Goal: Find specific fact: Find specific fact

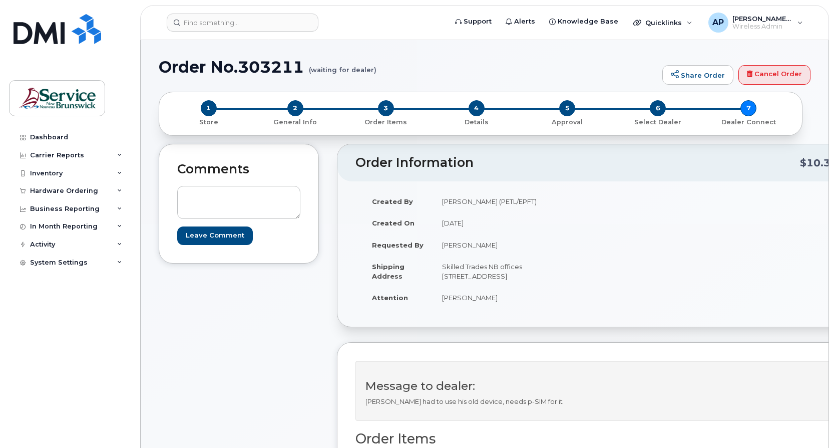
scroll to position [250, 0]
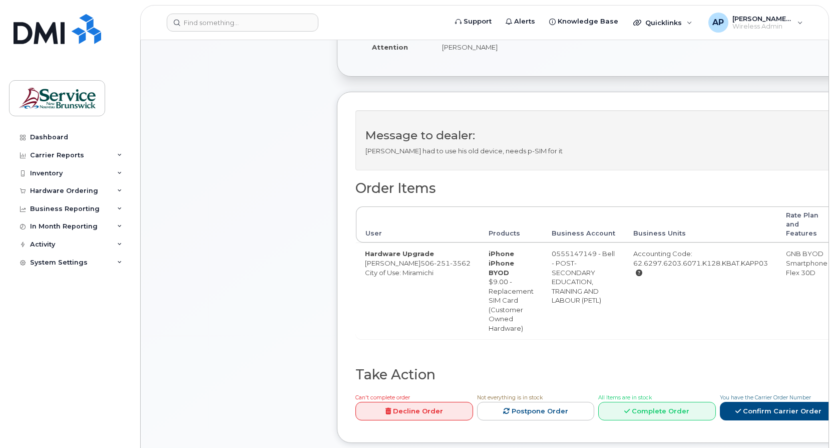
click at [277, 179] on div "Comments Leave Comment" at bounding box center [239, 175] width 160 height 564
click at [221, 138] on div "Comments Leave Comment" at bounding box center [239, 175] width 160 height 564
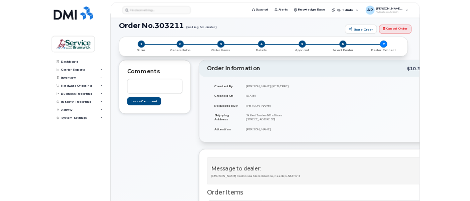
scroll to position [0, 0]
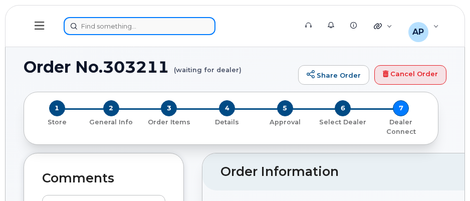
click at [182, 25] on div at bounding box center [177, 26] width 226 height 18
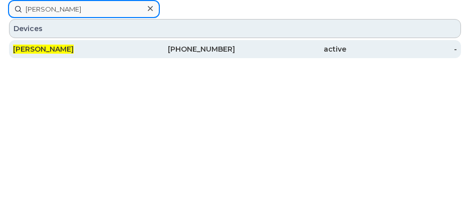
type input "[PERSON_NAME]"
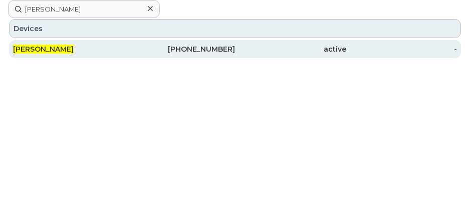
click at [188, 49] on div "[PHONE_NUMBER]" at bounding box center [179, 49] width 111 height 10
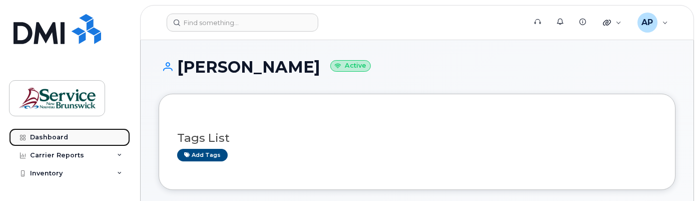
click at [53, 140] on div "Dashboard" at bounding box center [49, 137] width 38 height 8
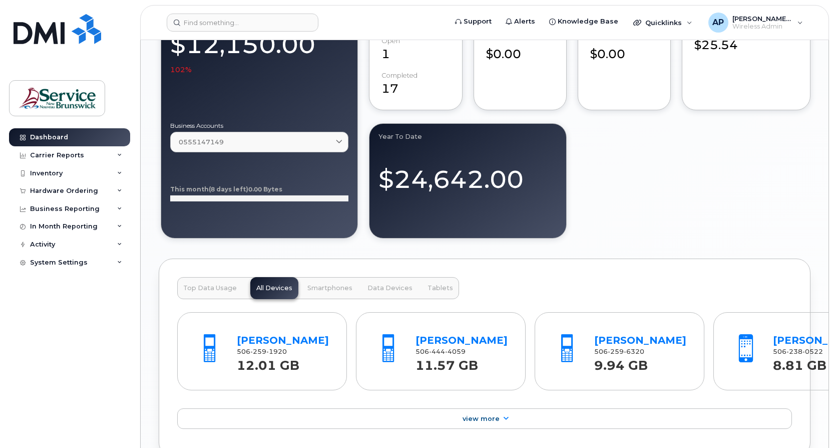
scroll to position [801, 0]
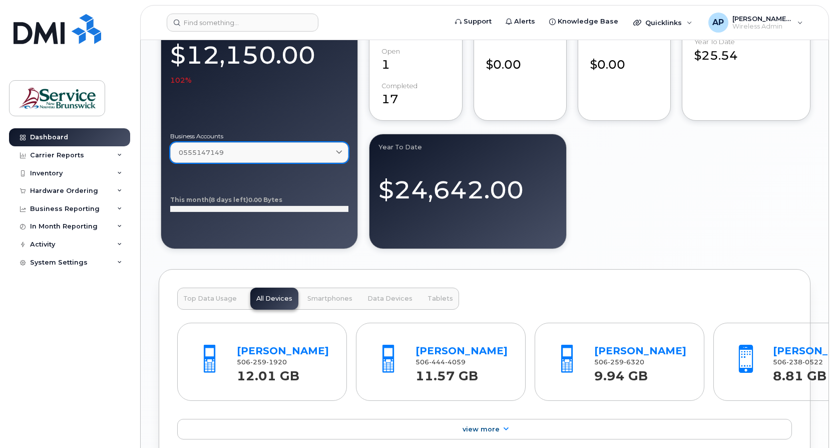
click at [228, 152] on div "0555147149" at bounding box center [259, 153] width 161 height 10
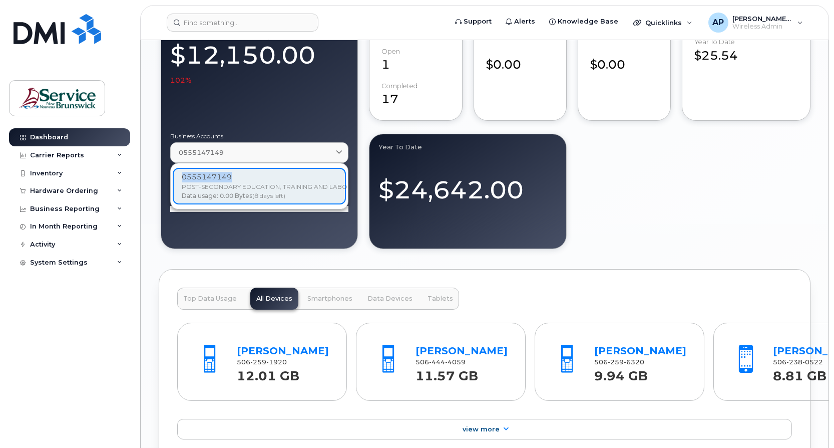
drag, startPoint x: 232, startPoint y: 177, endPoint x: 182, endPoint y: 177, distance: 50.1
click at [182, 177] on div "0555147149 POST-SECONDARY EDUCATION, TRAINING AND LABOUR (PETL) Data usage: 0.0…" at bounding box center [259, 186] width 173 height 37
copy div "0555147149"
click at [185, 182] on div "0555147149 POST-SECONDARY EDUCATION, TRAINING AND LABOUR (PETL) Data usage: 0.0…" at bounding box center [259, 186] width 173 height 37
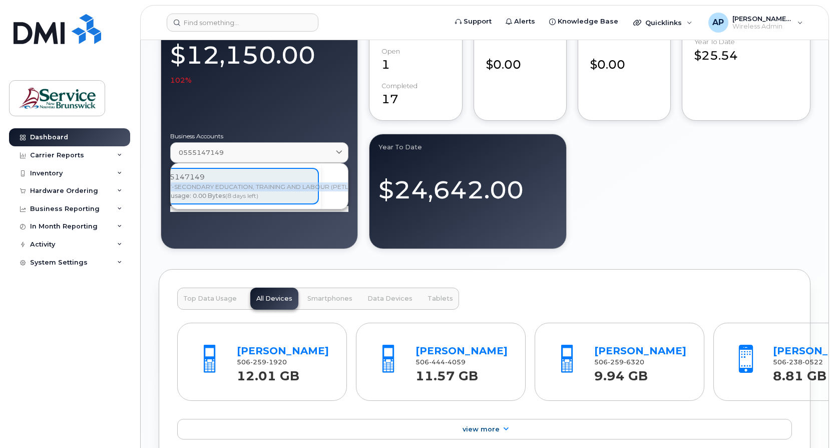
drag, startPoint x: 184, startPoint y: 185, endPoint x: 348, endPoint y: 188, distance: 164.7
click at [348, 188] on div "0555147149 POST-SECONDARY EDUCATION, TRAINING AND LABOUR (PETL) Data usage: 0.0…" at bounding box center [259, 186] width 177 height 46
copy div "POST-SECONDARY EDUCATION, TRAINING AND LABOUR (PETL)"
